Goal: Communication & Community: Answer question/provide support

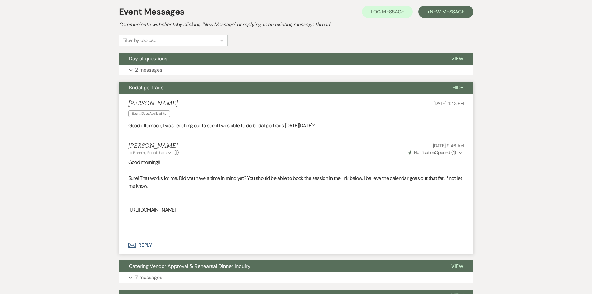
click at [460, 87] on span "Hide" at bounding box center [457, 87] width 11 height 7
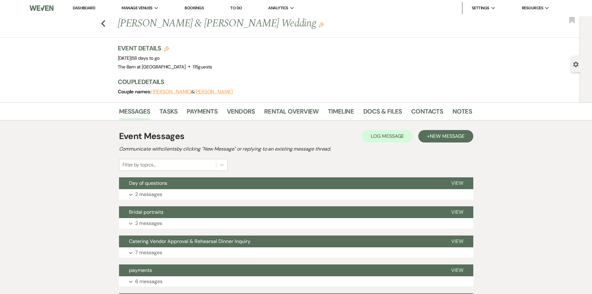
click at [81, 7] on link "Dashboard" at bounding box center [84, 7] width 22 height 5
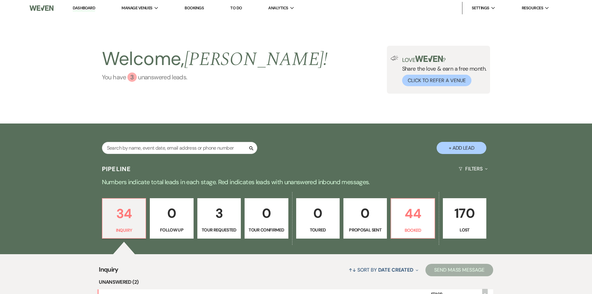
click at [131, 77] on div "3" at bounding box center [131, 76] width 9 height 9
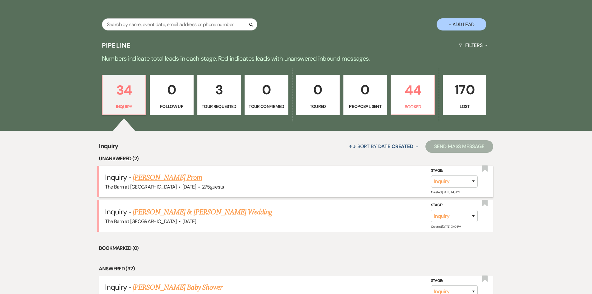
scroll to position [154, 0]
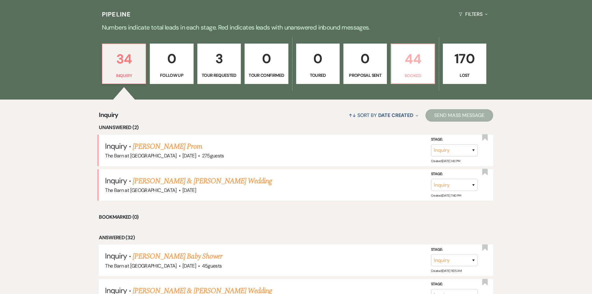
click at [407, 72] on p "Booked" at bounding box center [412, 75] width 35 height 7
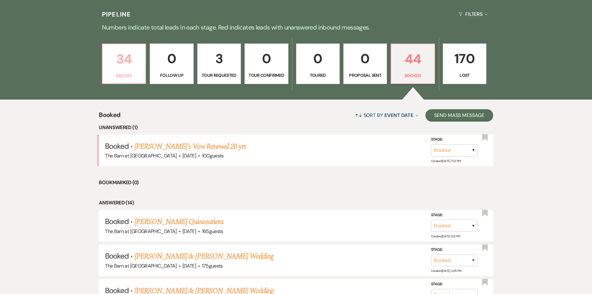
click at [124, 59] on p "34" at bounding box center [123, 58] width 35 height 21
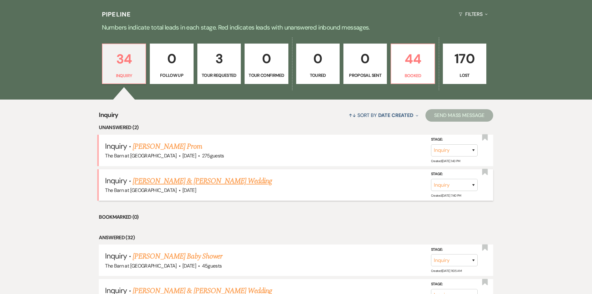
click at [207, 178] on link "[PERSON_NAME] & [PERSON_NAME] Wedding" at bounding box center [202, 180] width 139 height 11
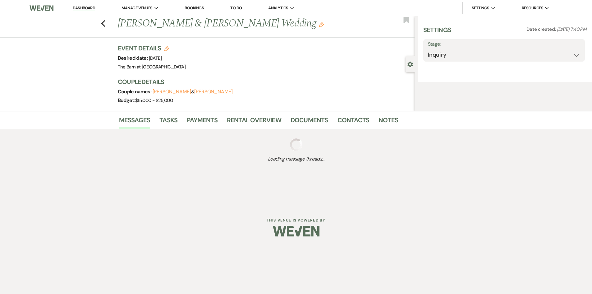
select select "5"
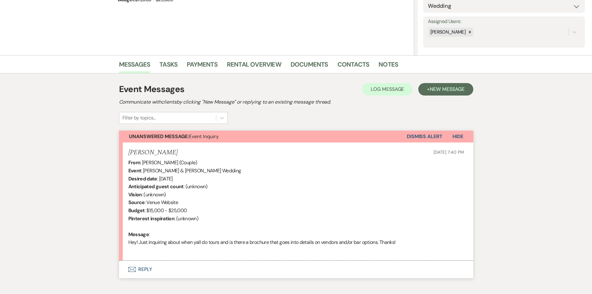
scroll to position [134, 0]
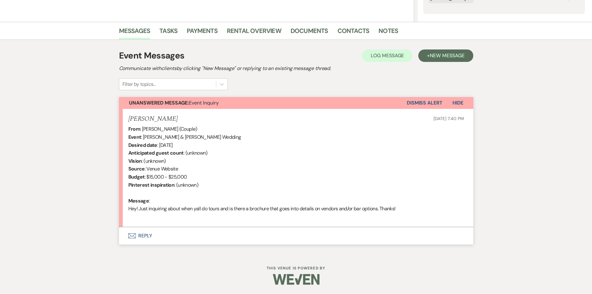
click at [145, 235] on button "Envelope Reply" at bounding box center [296, 235] width 354 height 17
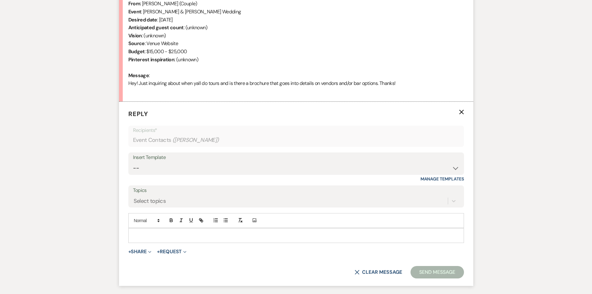
scroll to position [306, 0]
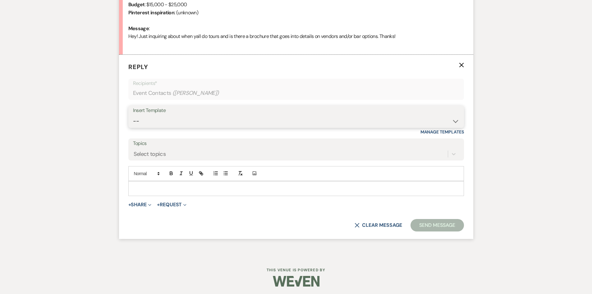
click at [160, 124] on select "-- Tour Request Response Follow Up Hourly rental initial reply Initial Wedding …" at bounding box center [296, 121] width 326 height 12
select select "3855"
click at [133, 115] on select "-- Tour Request Response Follow Up Hourly rental initial reply Initial Wedding …" at bounding box center [296, 121] width 326 height 12
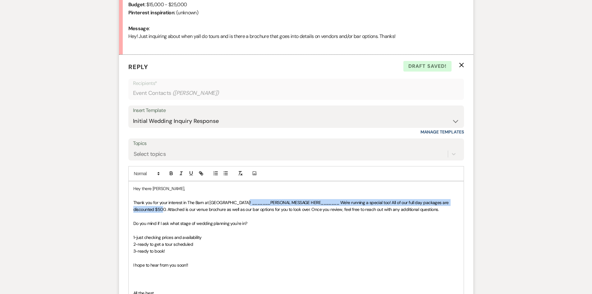
drag, startPoint x: 166, startPoint y: 208, endPoint x: 242, endPoint y: 203, distance: 76.3
click at [242, 203] on span "Thank you for your interest in The Barn at [GEOGRAPHIC_DATA]! _______PERSONAL M…" at bounding box center [291, 205] width 316 height 12
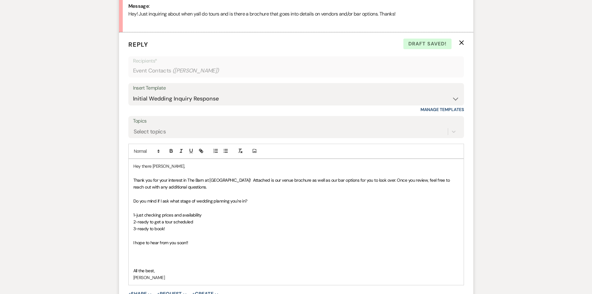
scroll to position [337, 0]
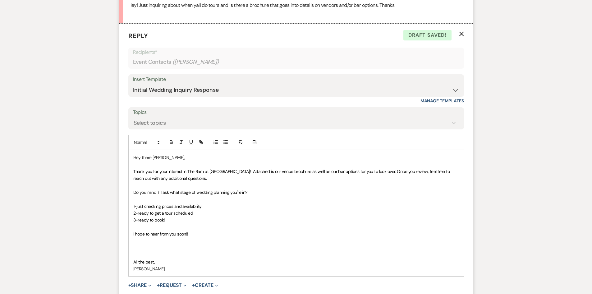
click at [360, 220] on p "3-ready to book!" at bounding box center [296, 219] width 326 height 7
click at [243, 169] on span "Thank you for your interest in The Barn at [GEOGRAPHIC_DATA]! Attached is our v…" at bounding box center [291, 174] width 317 height 12
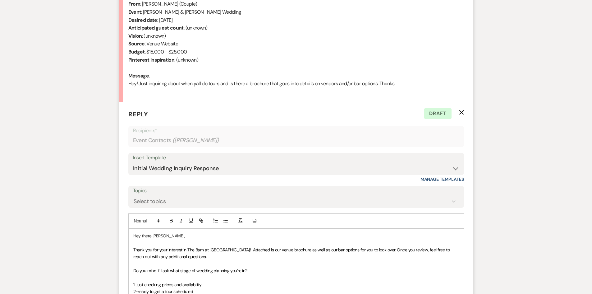
scroll to position [431, 0]
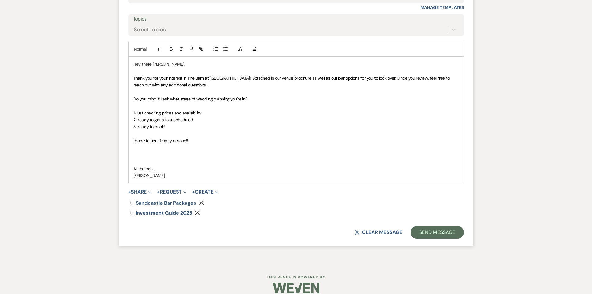
click at [411, 225] on form "Reply X Draft Recipients* Event Contacts ( [PERSON_NAME] ) Insert Template -- T…" at bounding box center [296, 87] width 354 height 315
click at [416, 227] on button "Send Message" at bounding box center [436, 232] width 53 height 12
